Goal: Transaction & Acquisition: Purchase product/service

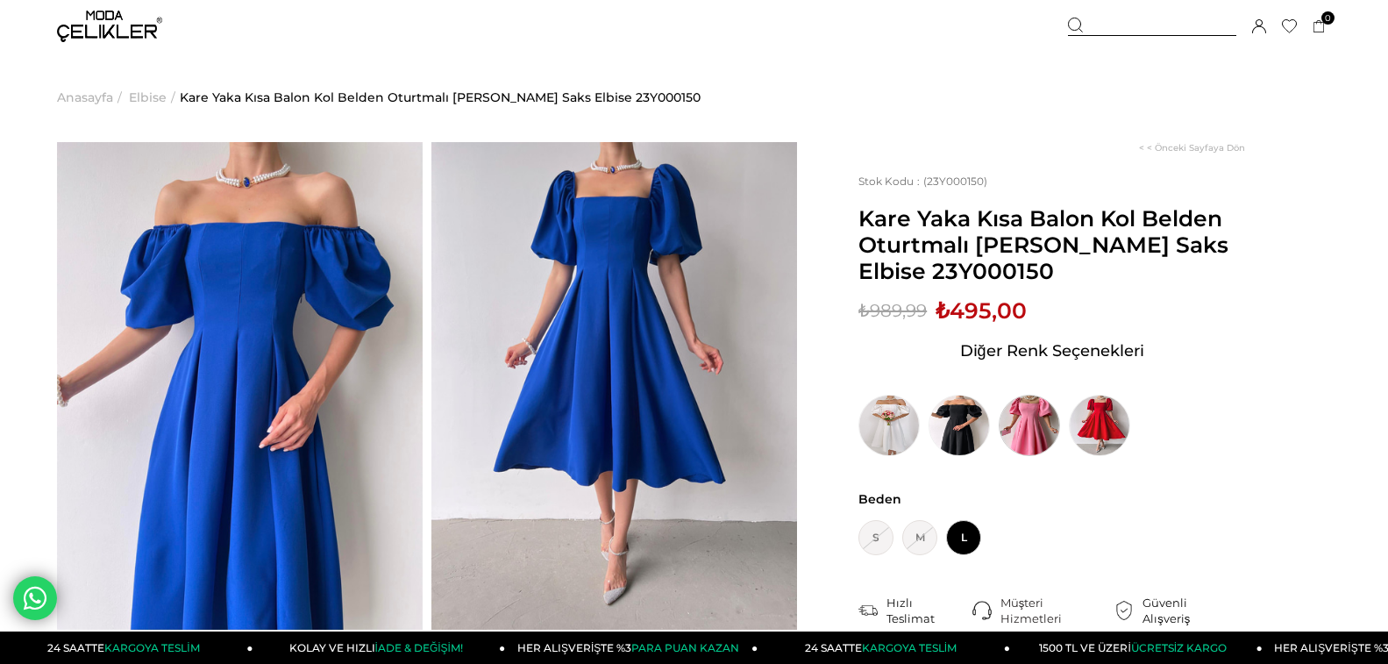
click at [1031, 408] on img at bounding box center [1028, 424] width 61 height 61
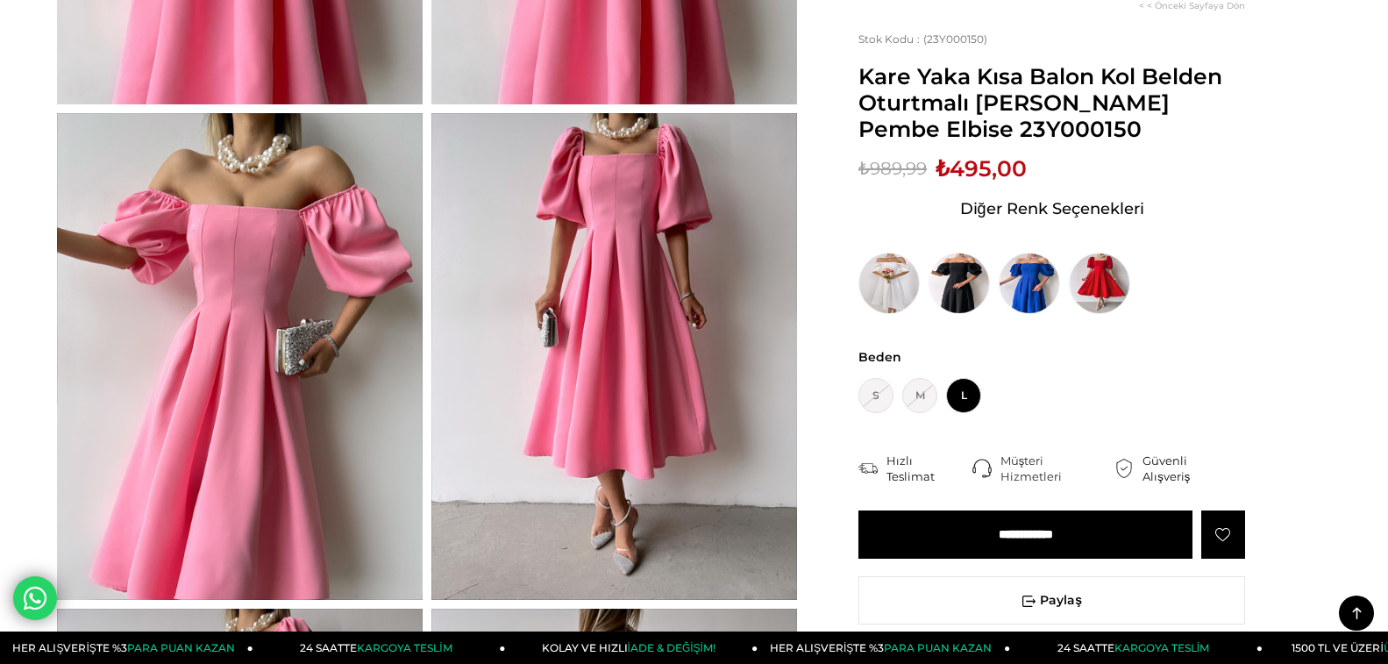
scroll to position [526, 0]
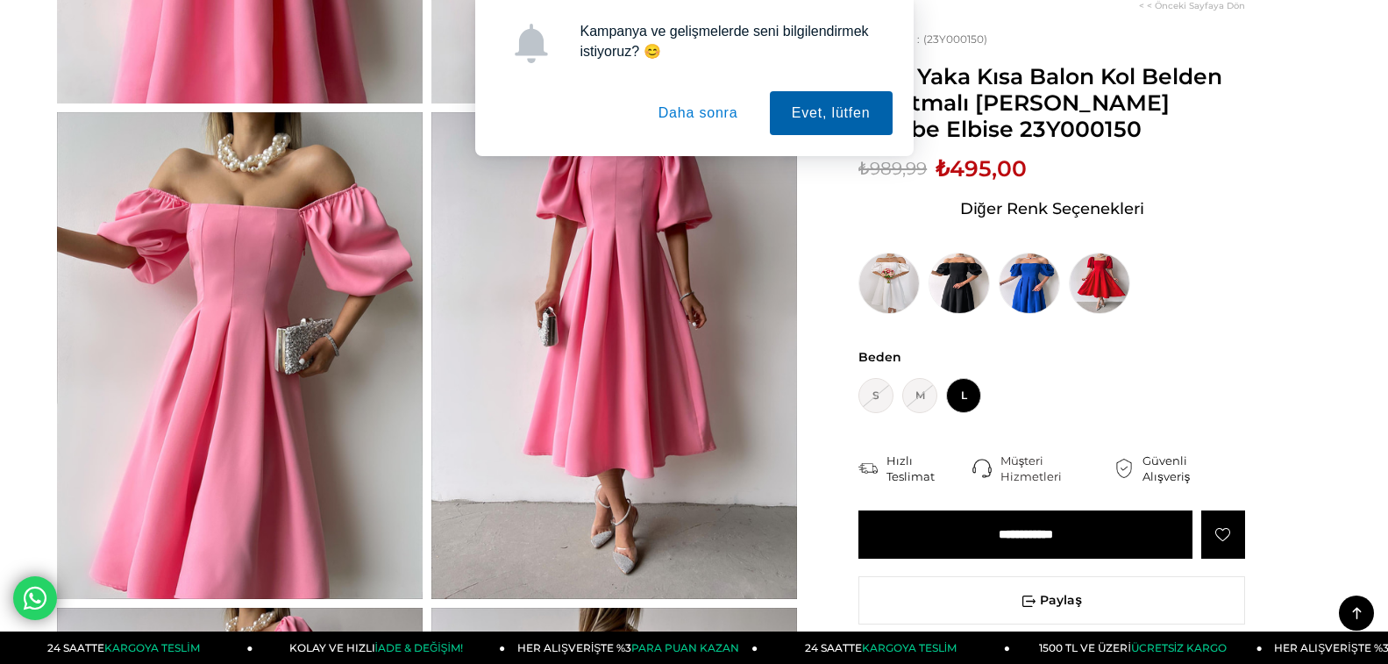
click at [847, 108] on button "Evet, lütfen" at bounding box center [831, 113] width 123 height 44
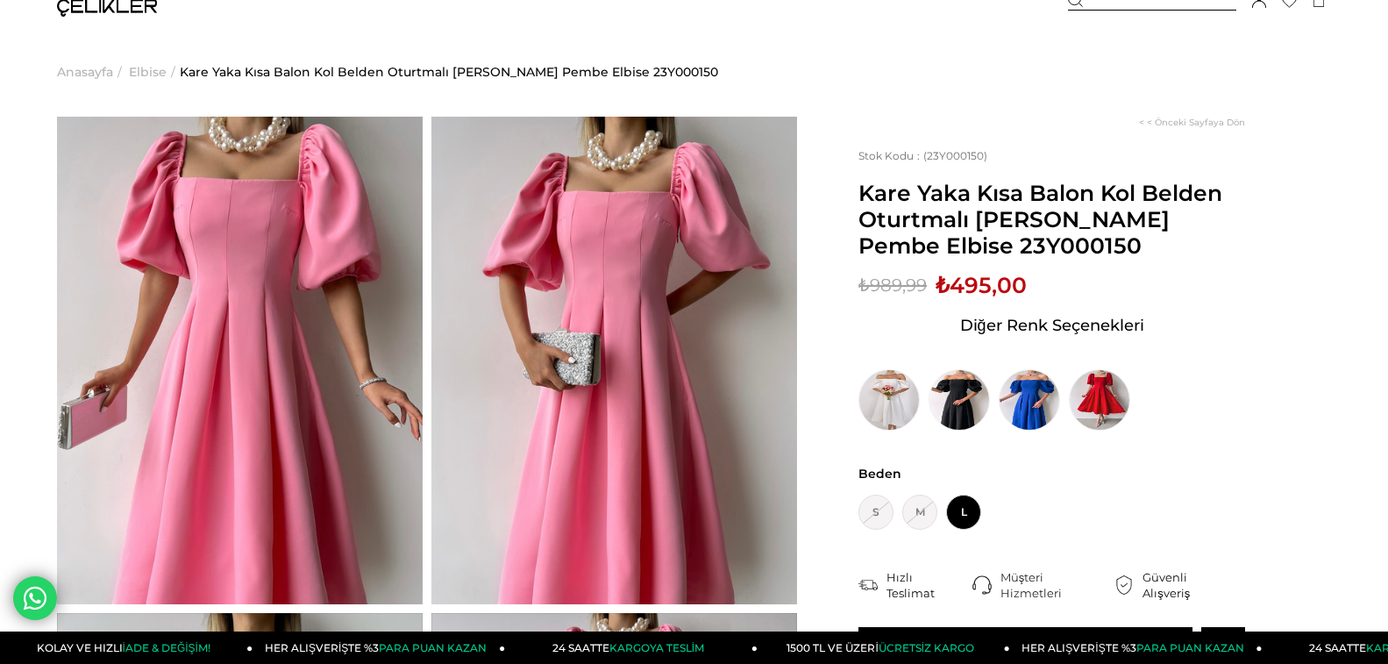
scroll to position [0, 0]
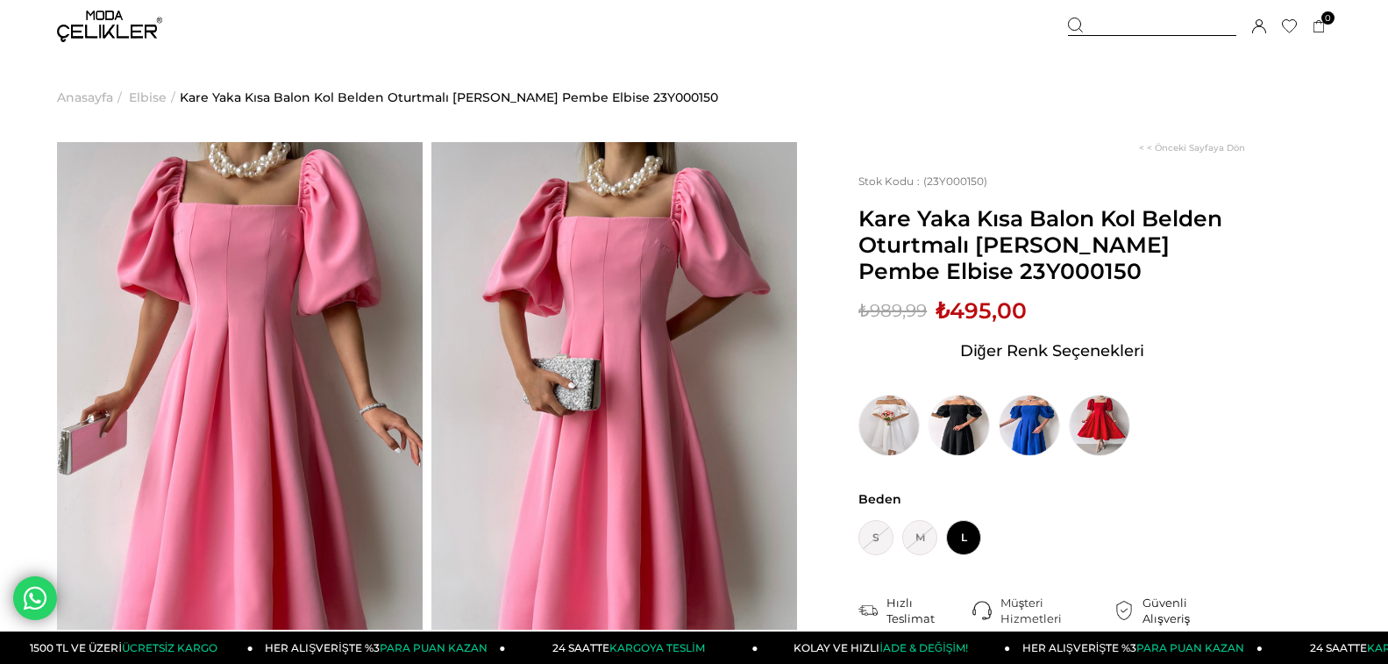
click at [74, 24] on img at bounding box center [109, 27] width 105 height 32
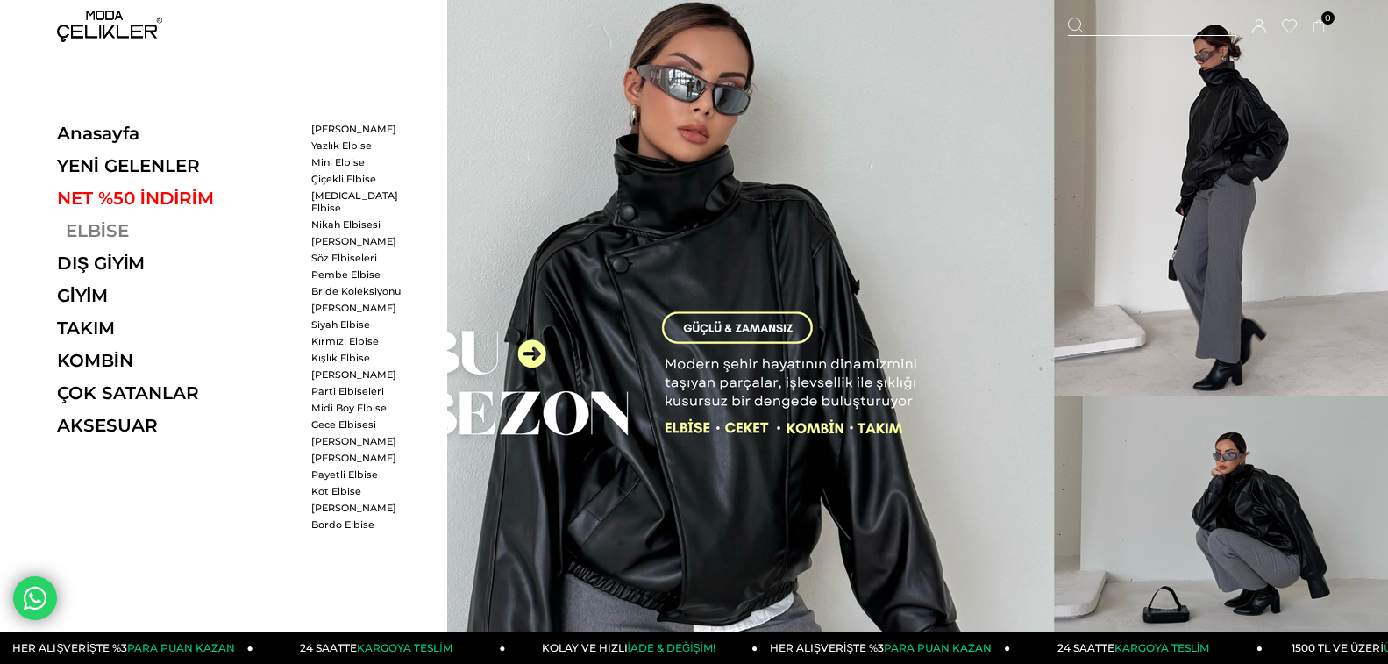
click at [98, 239] on link "ELBİSE" at bounding box center [177, 230] width 241 height 21
click at [117, 227] on link "ELBİSE" at bounding box center [177, 230] width 241 height 21
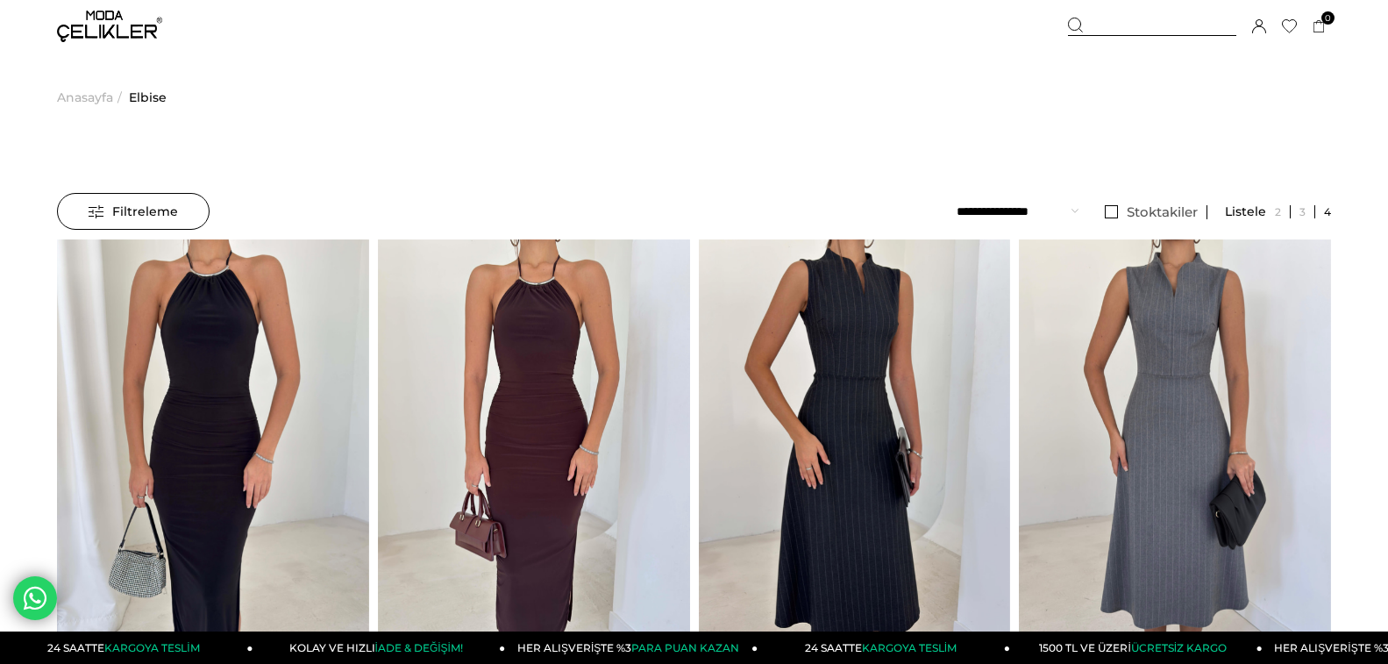
click at [156, 205] on span "Filtreleme" at bounding box center [133, 211] width 89 height 35
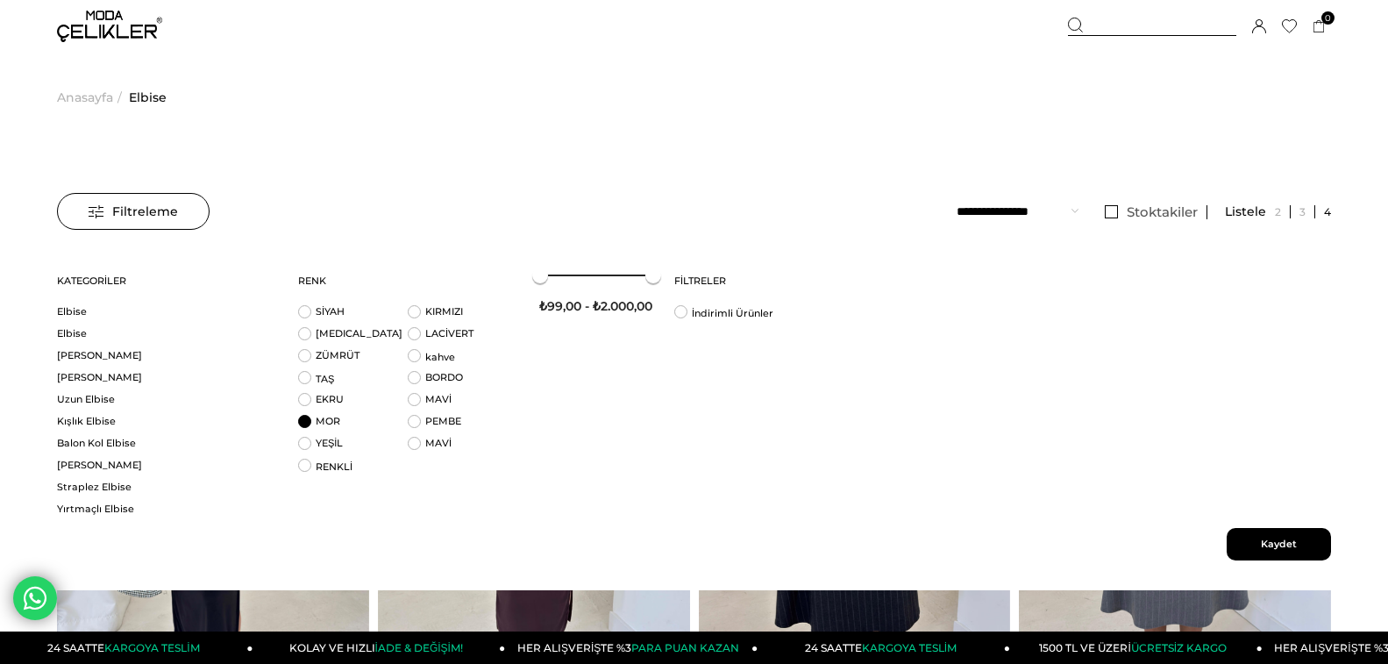
click at [309, 426] on li "MOR" at bounding box center [353, 426] width 110 height 22
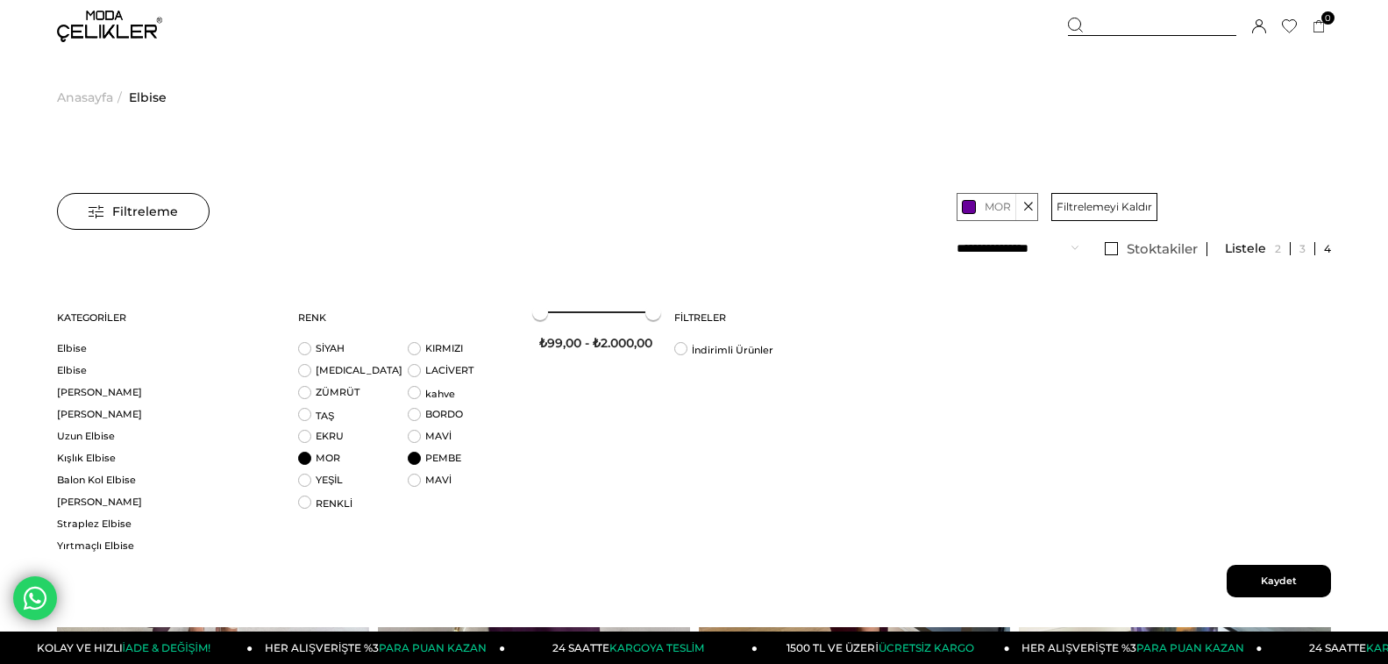
click at [415, 455] on li "PEMBE" at bounding box center [463, 462] width 110 height 22
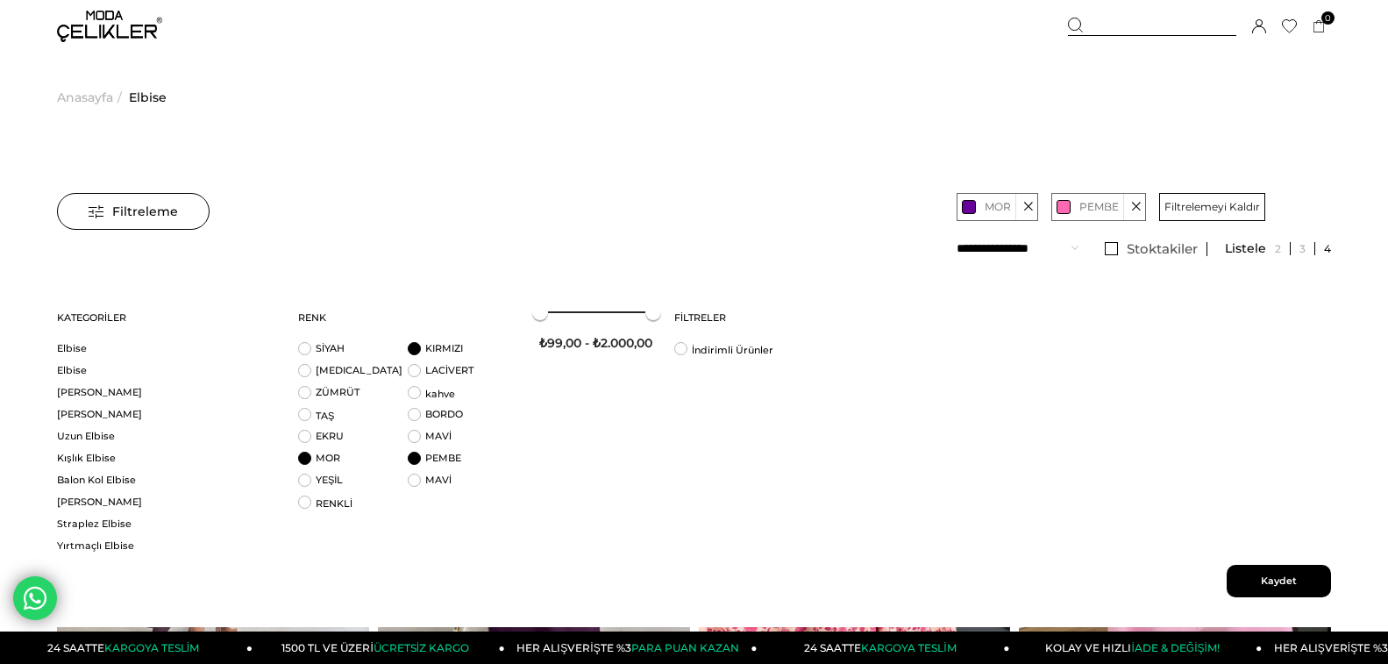
click at [415, 351] on li "KIRMIZI" at bounding box center [463, 353] width 110 height 22
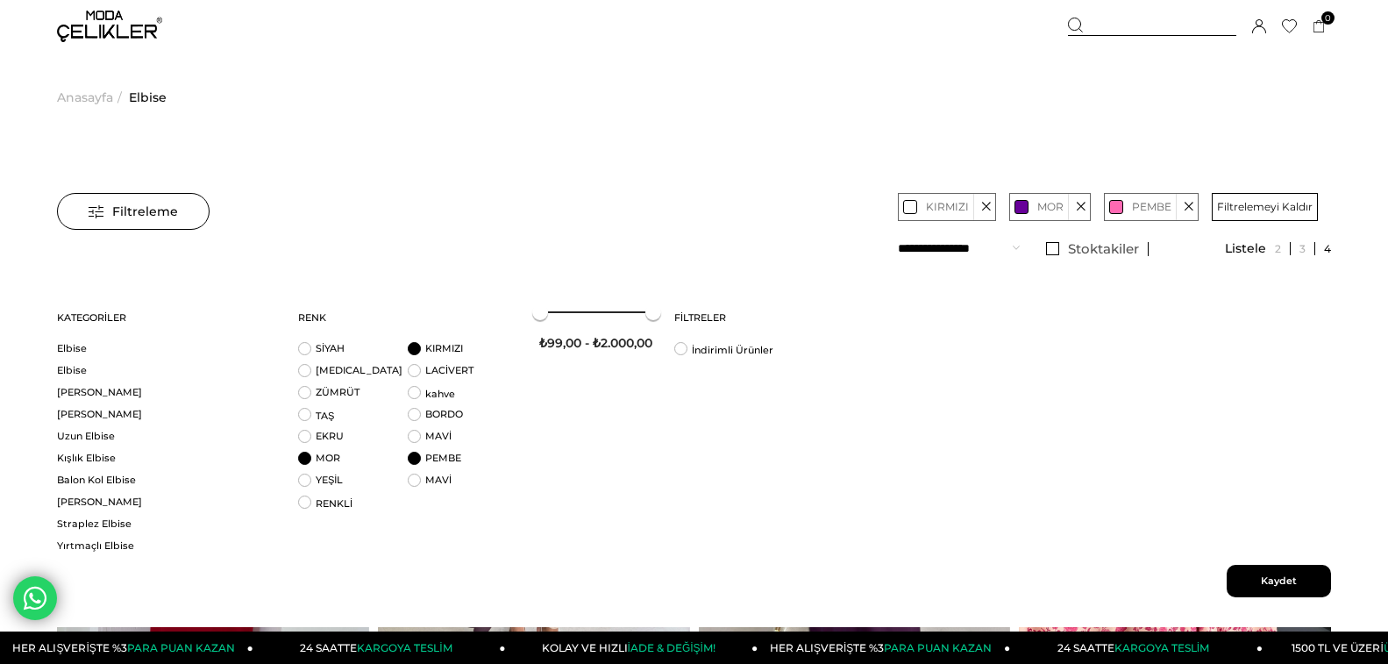
click at [143, 230] on div "Filtreleme Filtreleme Sıralama Filtreleme Stoktakiler Kategoriler Elbise Elbise…" at bounding box center [694, 230] width 1274 height 75
click at [151, 219] on span "Filtreleme" at bounding box center [133, 211] width 89 height 35
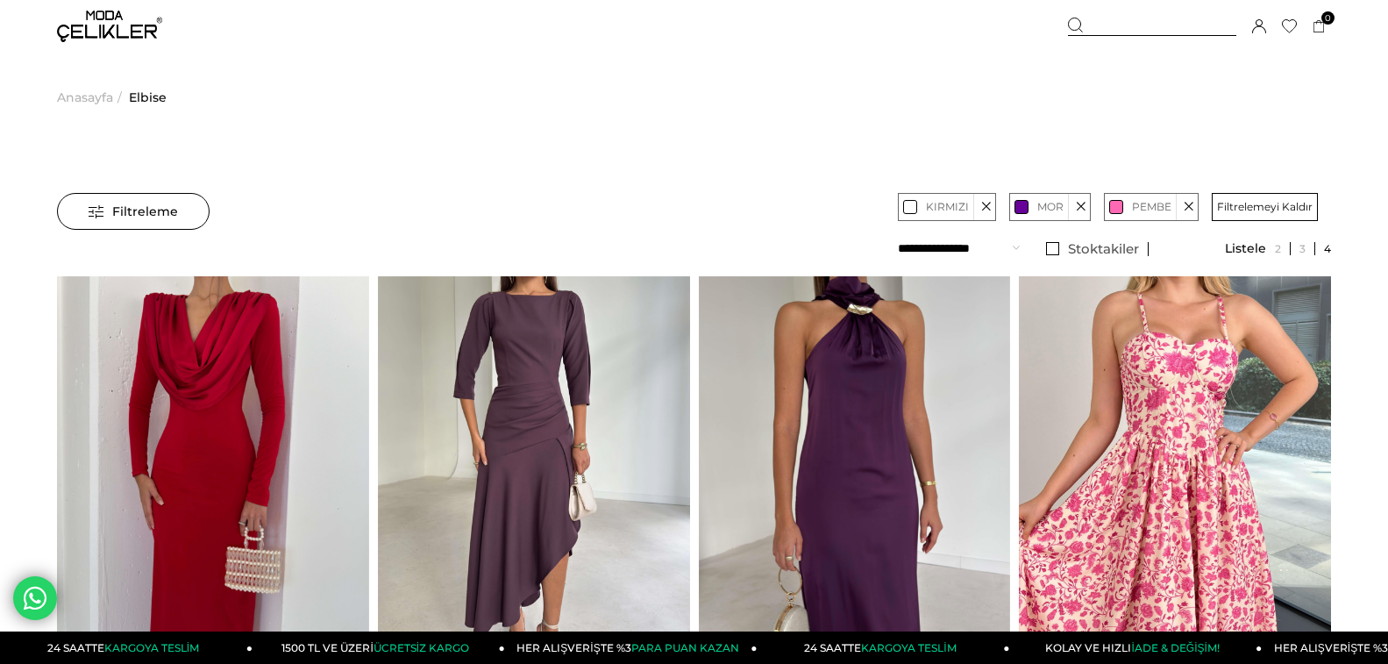
click at [140, 39] on img at bounding box center [109, 27] width 105 height 32
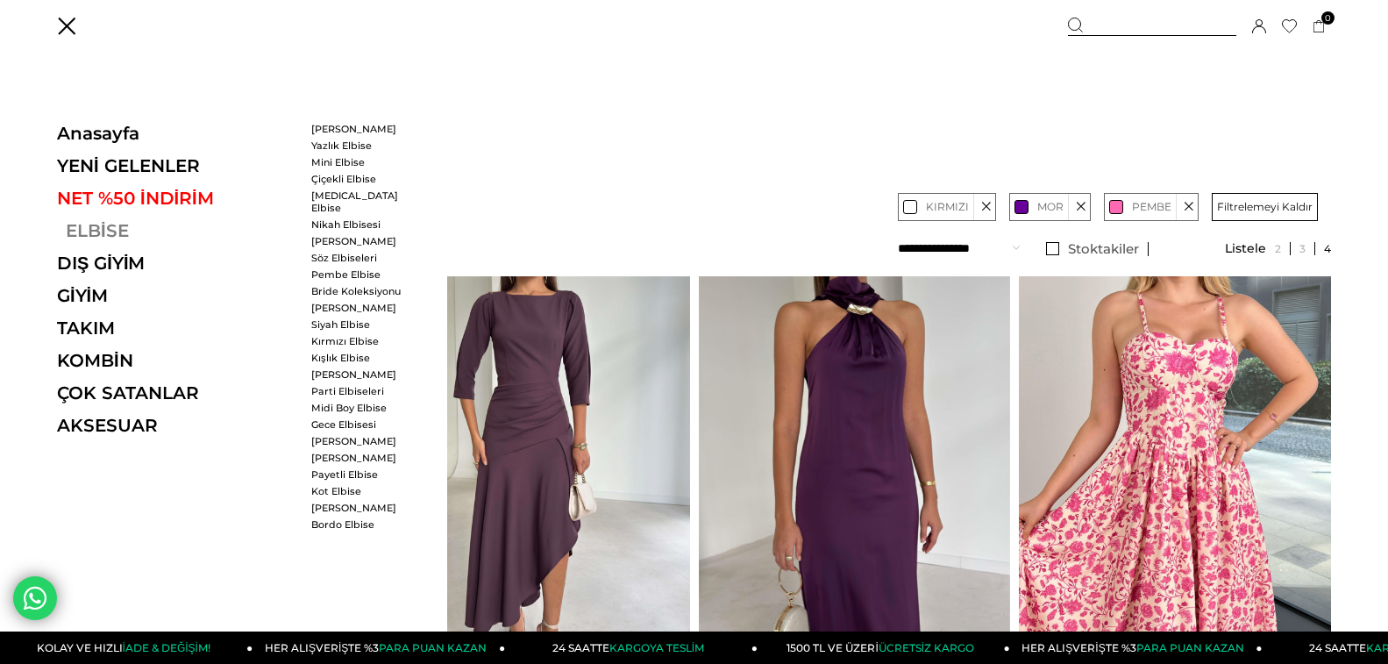
click at [100, 231] on link "ELBİSE" at bounding box center [177, 230] width 241 height 21
click at [115, 225] on link "ELBİSE" at bounding box center [177, 230] width 241 height 21
click at [366, 468] on link "Payetli Elbise" at bounding box center [361, 474] width 101 height 12
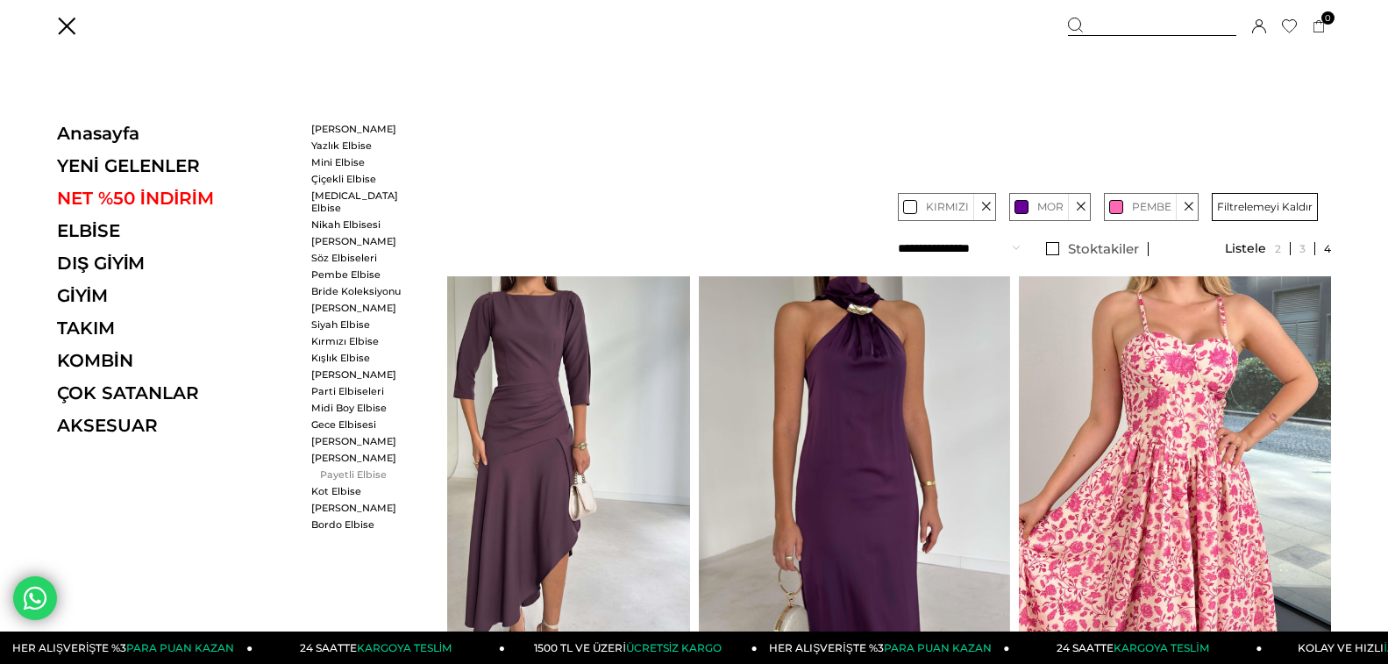
click at [360, 468] on link "Payetli Elbise" at bounding box center [361, 474] width 101 height 12
click at [364, 468] on link "Payetli Elbise" at bounding box center [361, 474] width 101 height 12
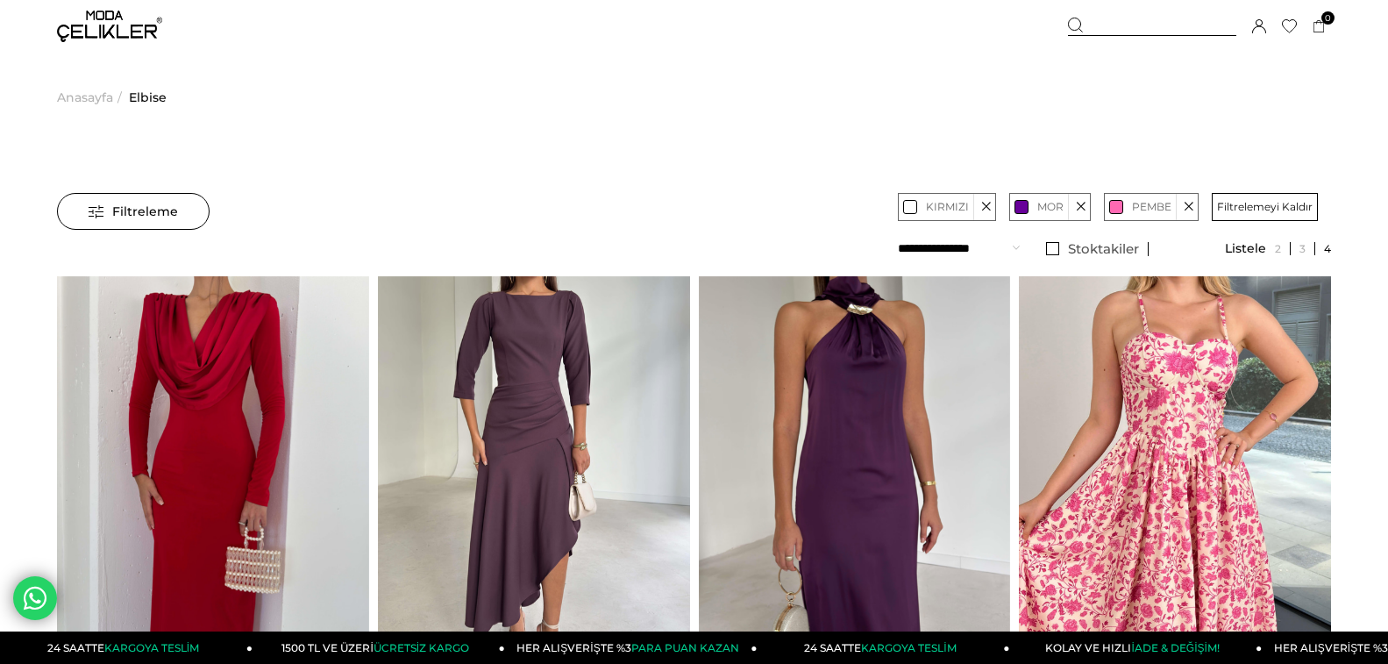
click at [1196, 205] on link at bounding box center [1186, 207] width 22 height 26
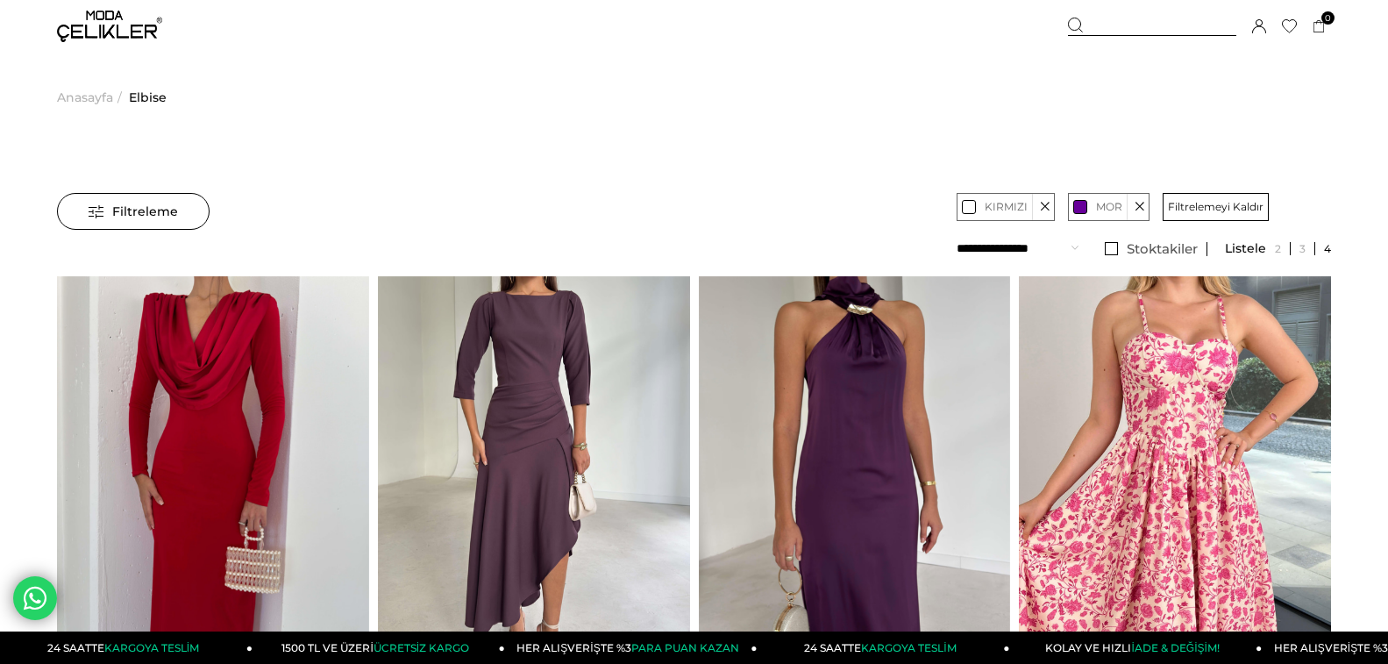
click at [1201, 204] on span "Filtrelemeyi Kaldır" at bounding box center [1216, 207] width 96 height 26
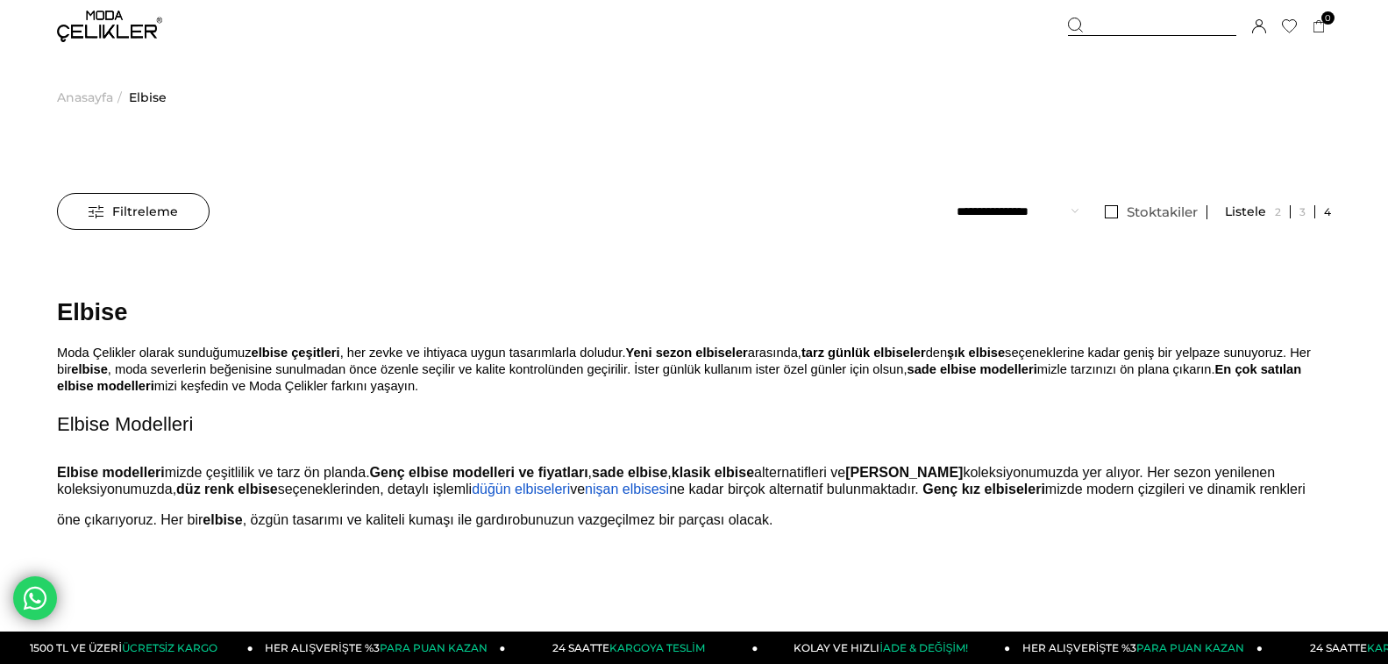
click at [163, 97] on span "Elbise" at bounding box center [148, 97] width 38 height 89
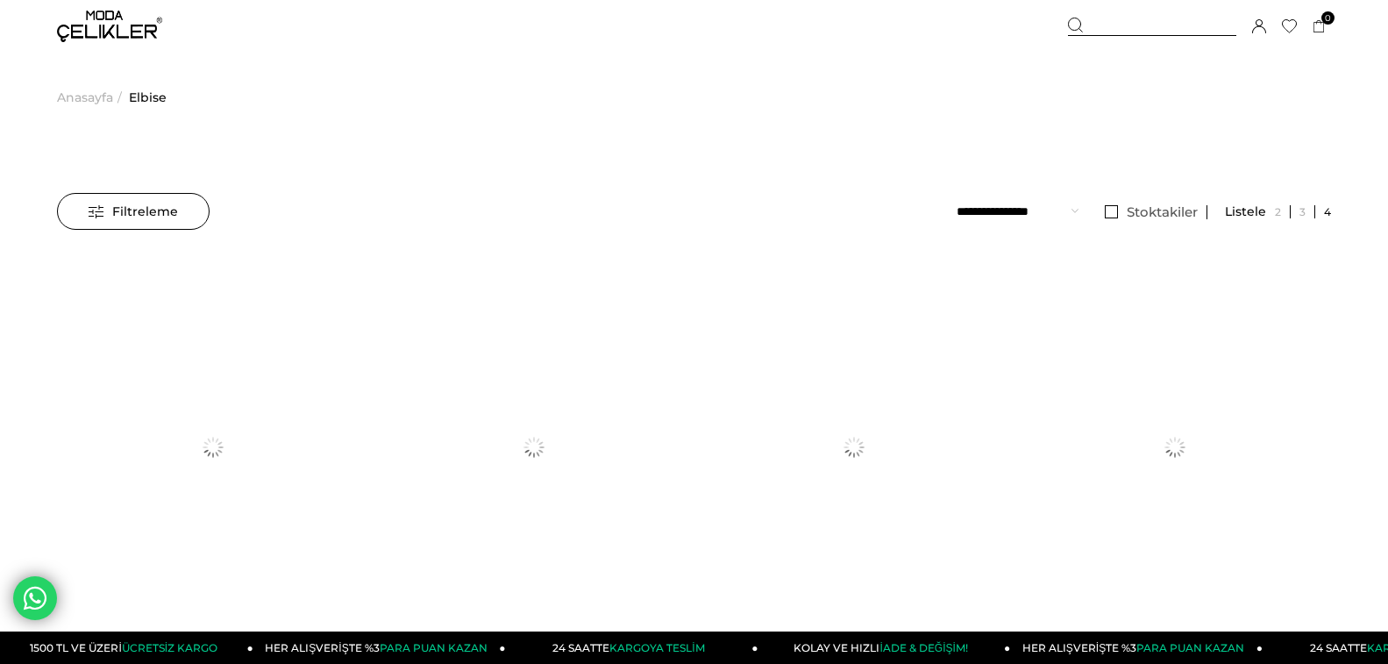
click at [109, 22] on img at bounding box center [109, 27] width 105 height 32
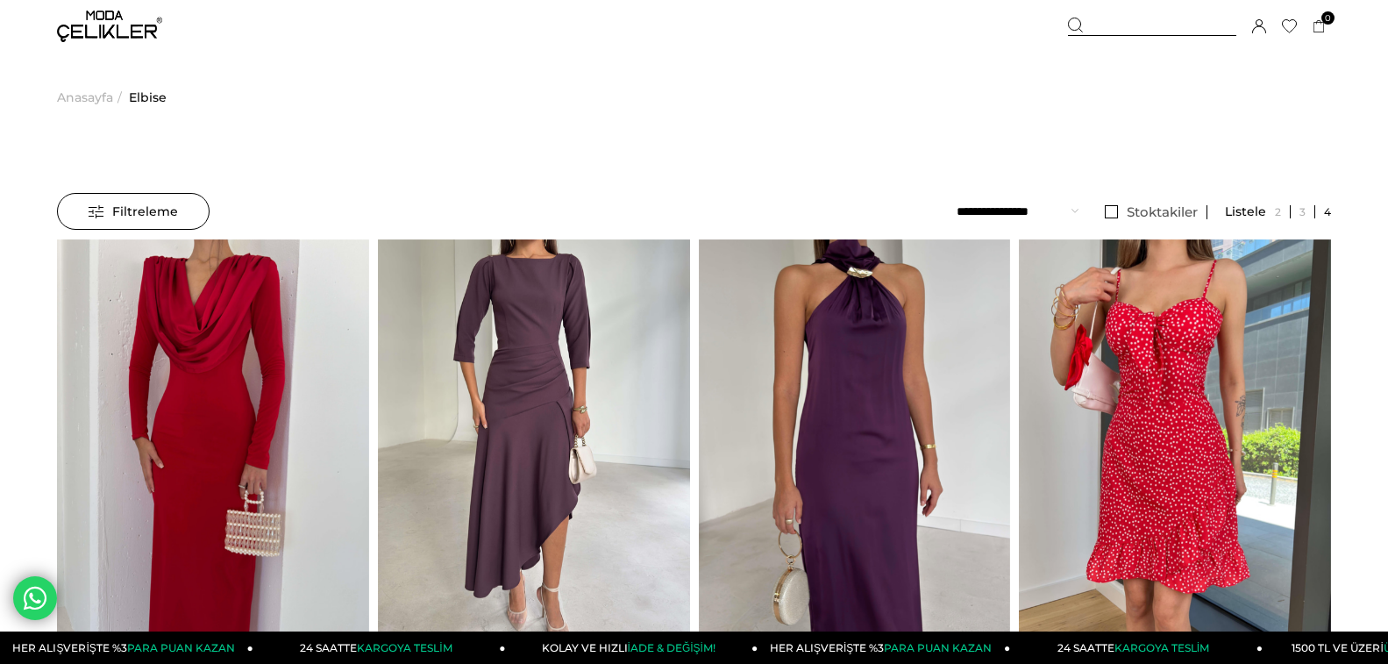
click at [113, 25] on img at bounding box center [109, 27] width 105 height 32
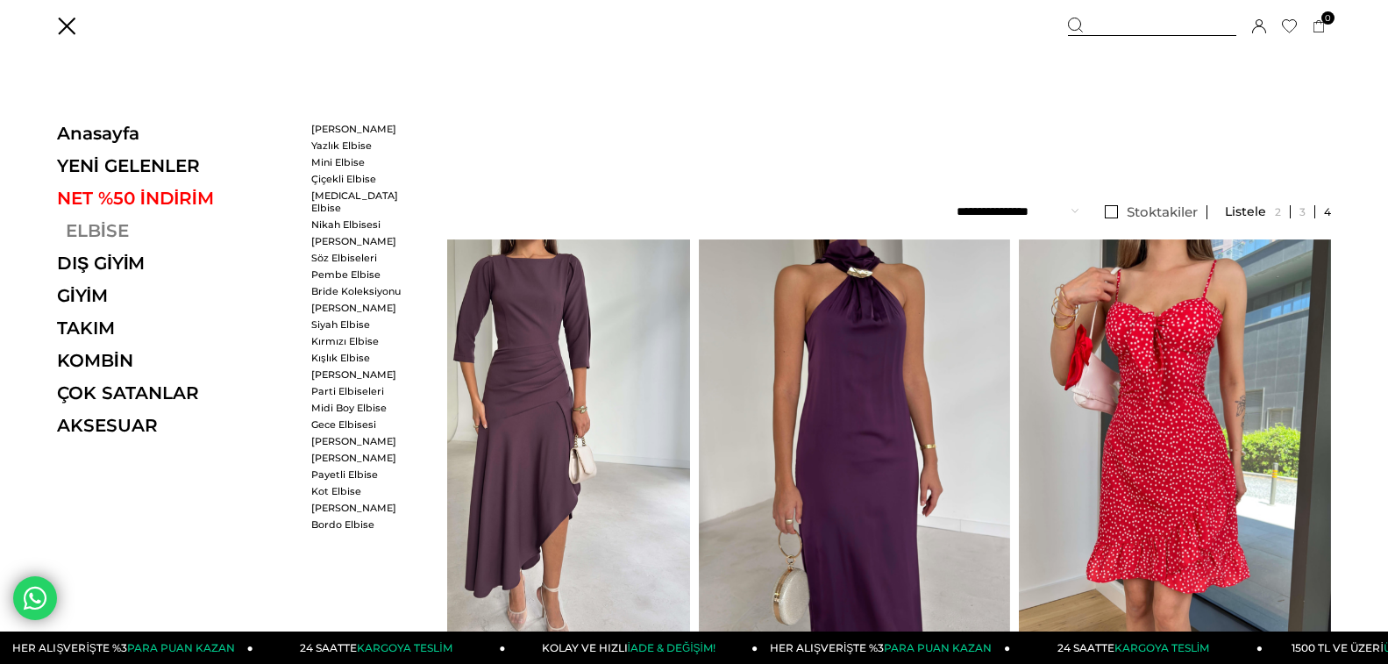
click at [130, 235] on link "ELBİSE" at bounding box center [177, 230] width 241 height 21
click at [78, 229] on link "ELBİSE" at bounding box center [177, 230] width 241 height 21
click at [127, 232] on link "ELBİSE" at bounding box center [177, 230] width 241 height 21
click at [348, 468] on link "Payetli Elbise" at bounding box center [361, 474] width 101 height 12
click at [352, 468] on link "Payetli Elbise" at bounding box center [361, 474] width 101 height 12
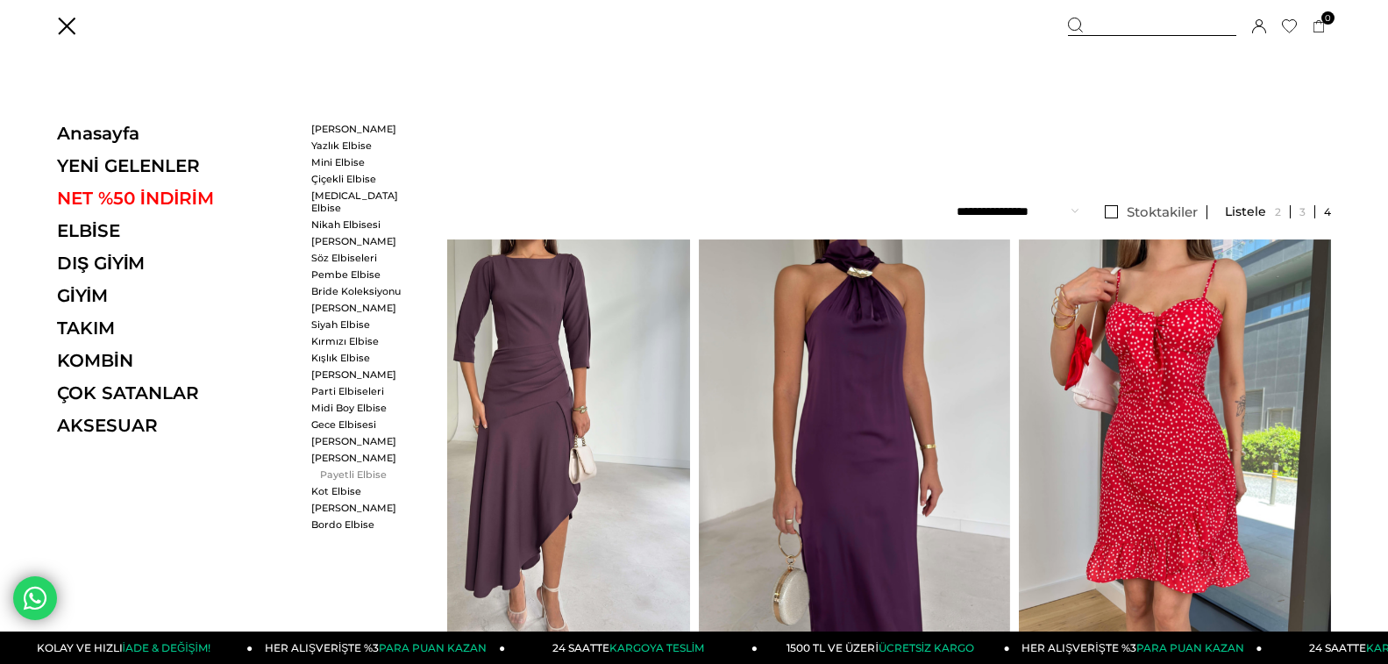
click at [352, 468] on link "Payetli Elbise" at bounding box center [361, 474] width 101 height 12
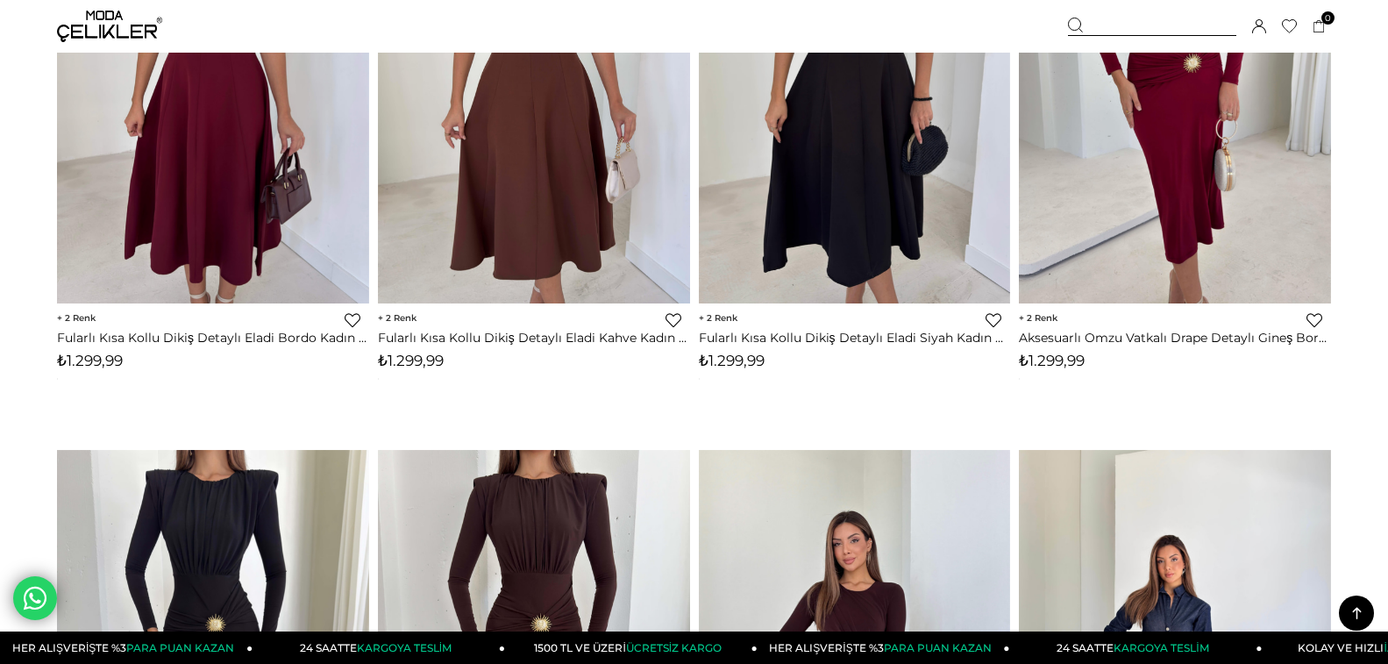
scroll to position [1315, 0]
